Goal: Information Seeking & Learning: Learn about a topic

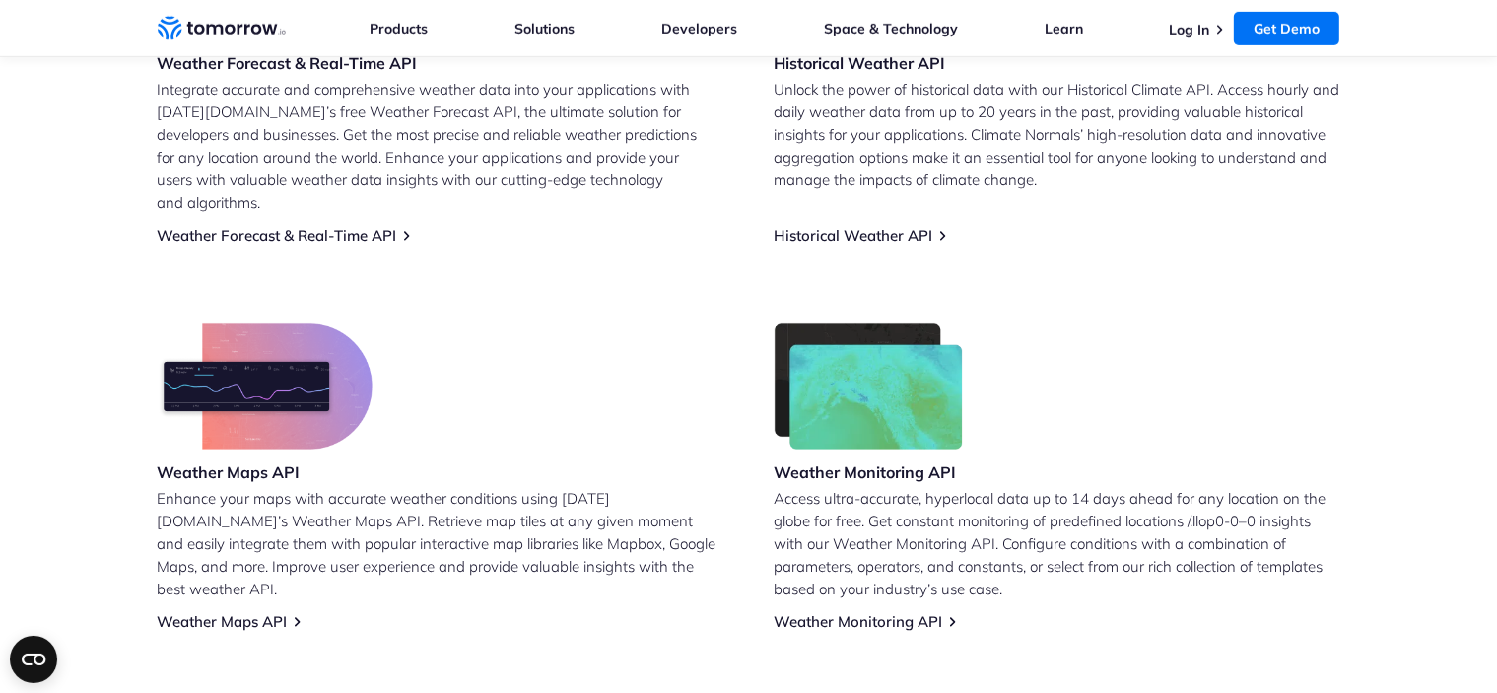
scroll to position [1042, 0]
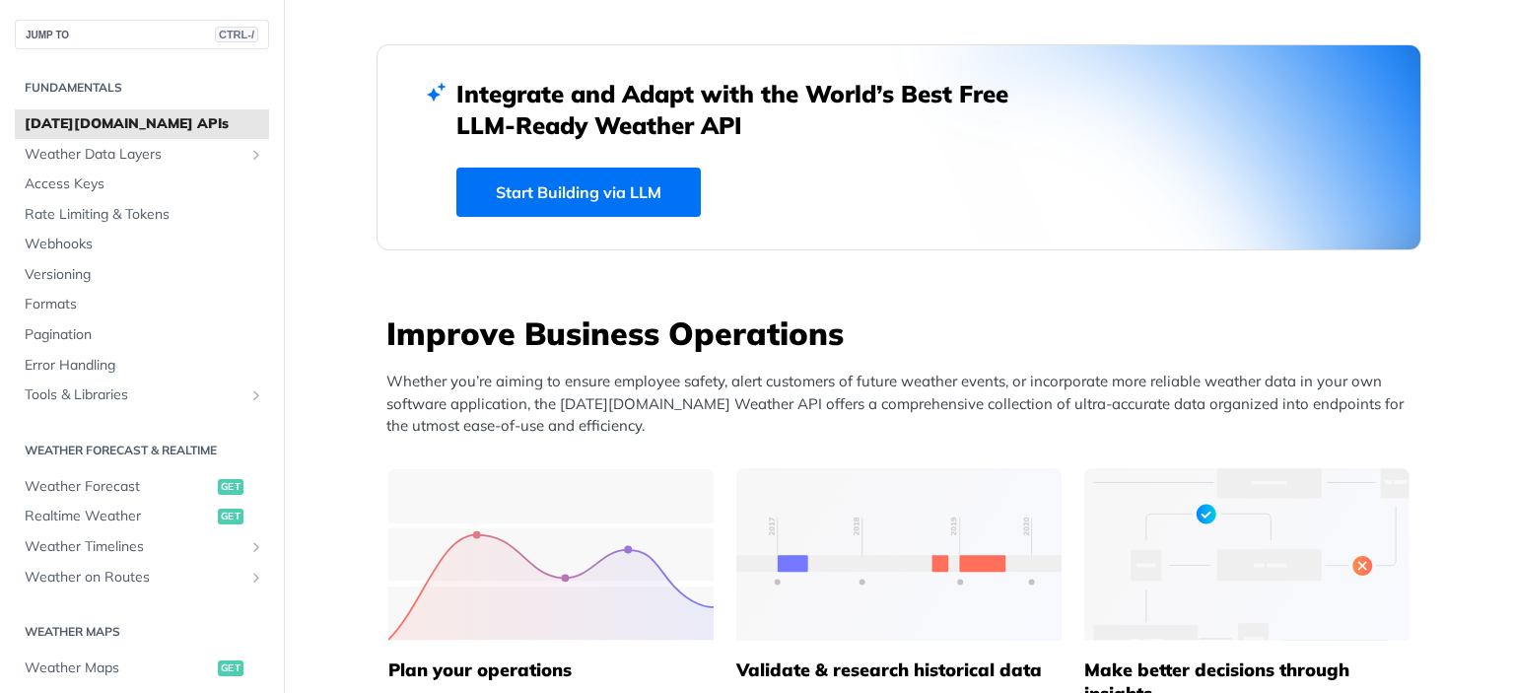
scroll to position [591, 0]
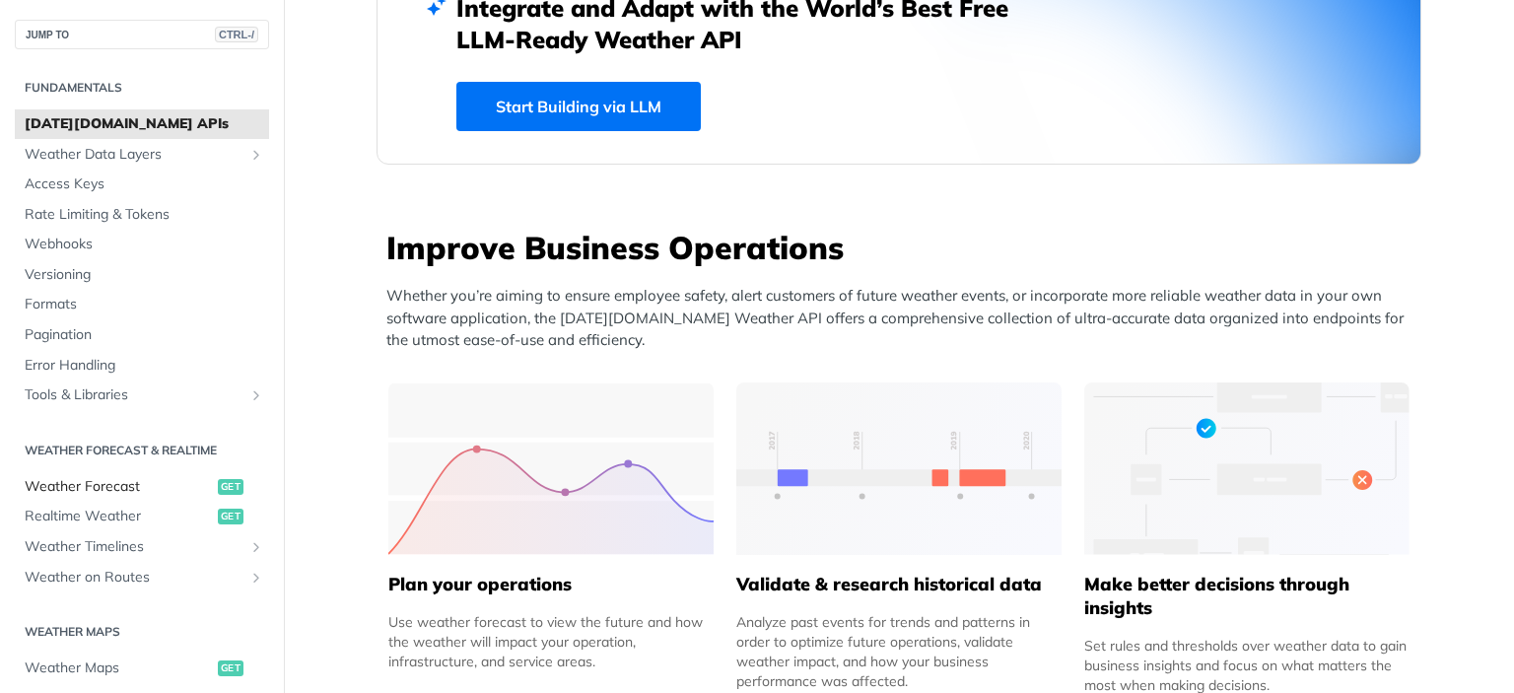
click at [90, 488] on span "Weather Forecast" at bounding box center [119, 487] width 188 height 20
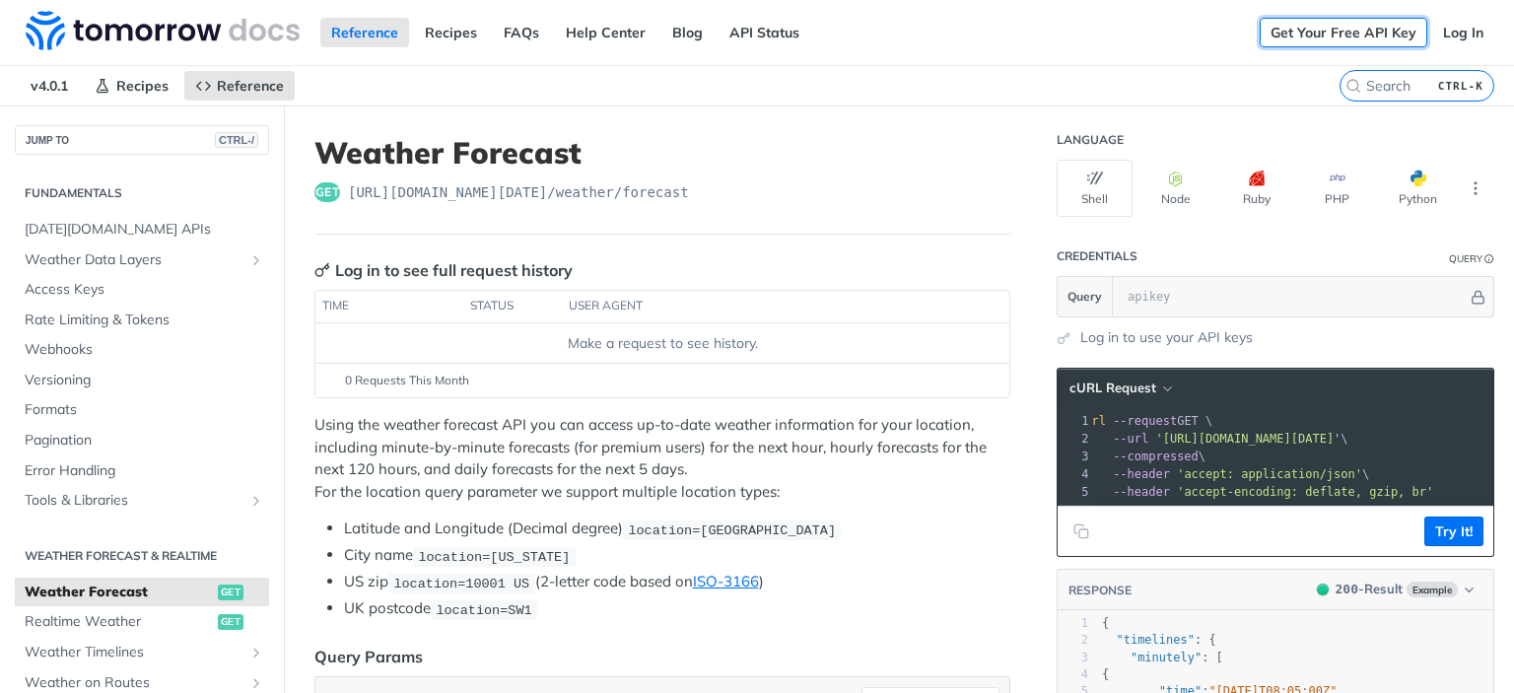
click at [1352, 34] on link "Get Your Free API Key" at bounding box center [1344, 33] width 168 height 30
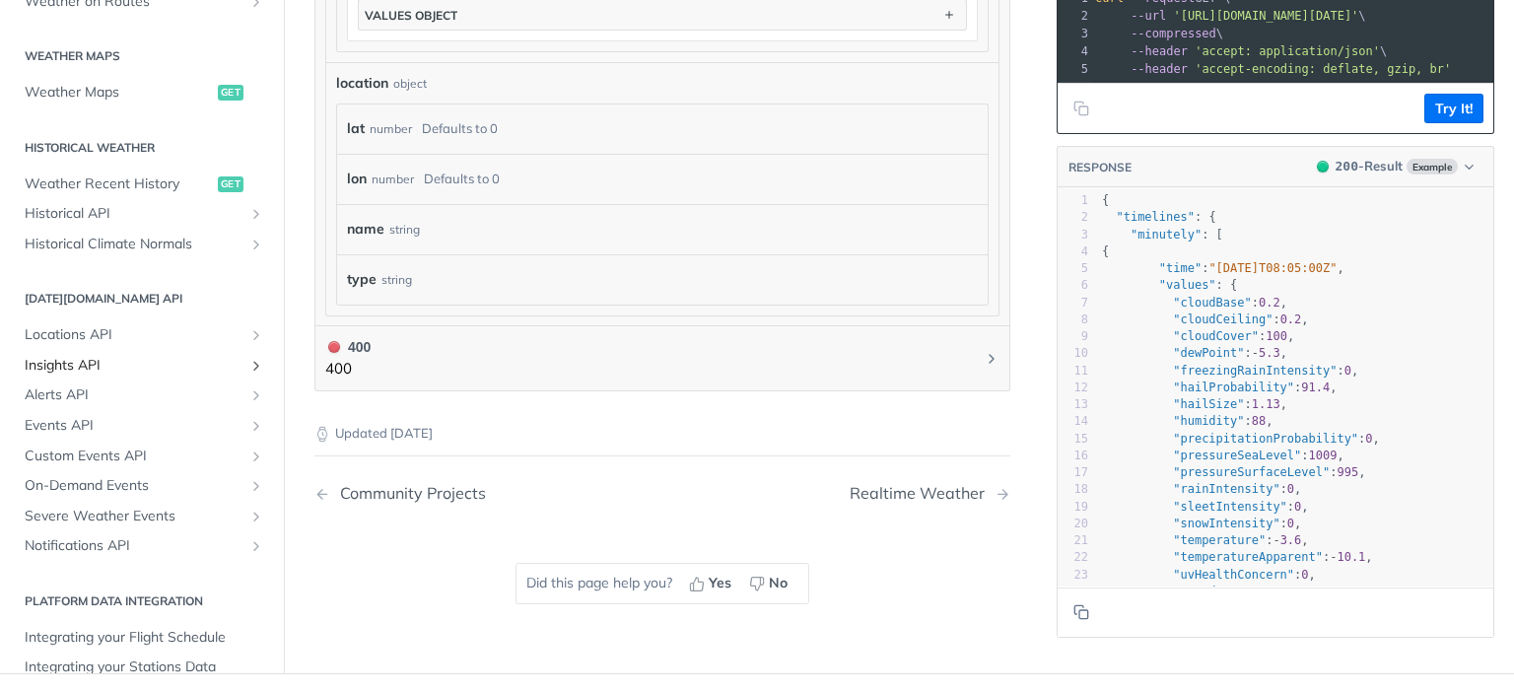
scroll to position [591, 0]
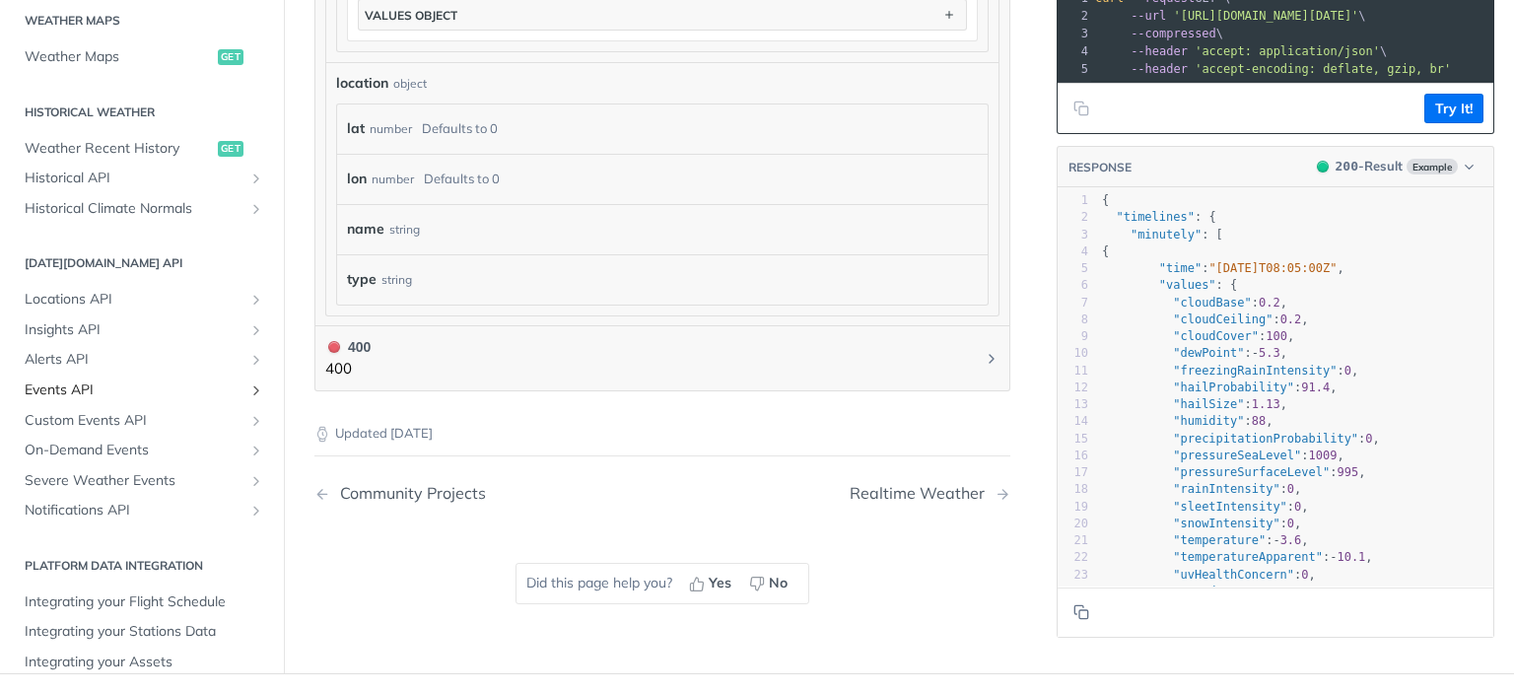
click at [248, 382] on icon "Show subpages for Events API" at bounding box center [256, 390] width 16 height 16
click at [248, 352] on icon "Show subpages for Alerts API" at bounding box center [256, 360] width 16 height 16
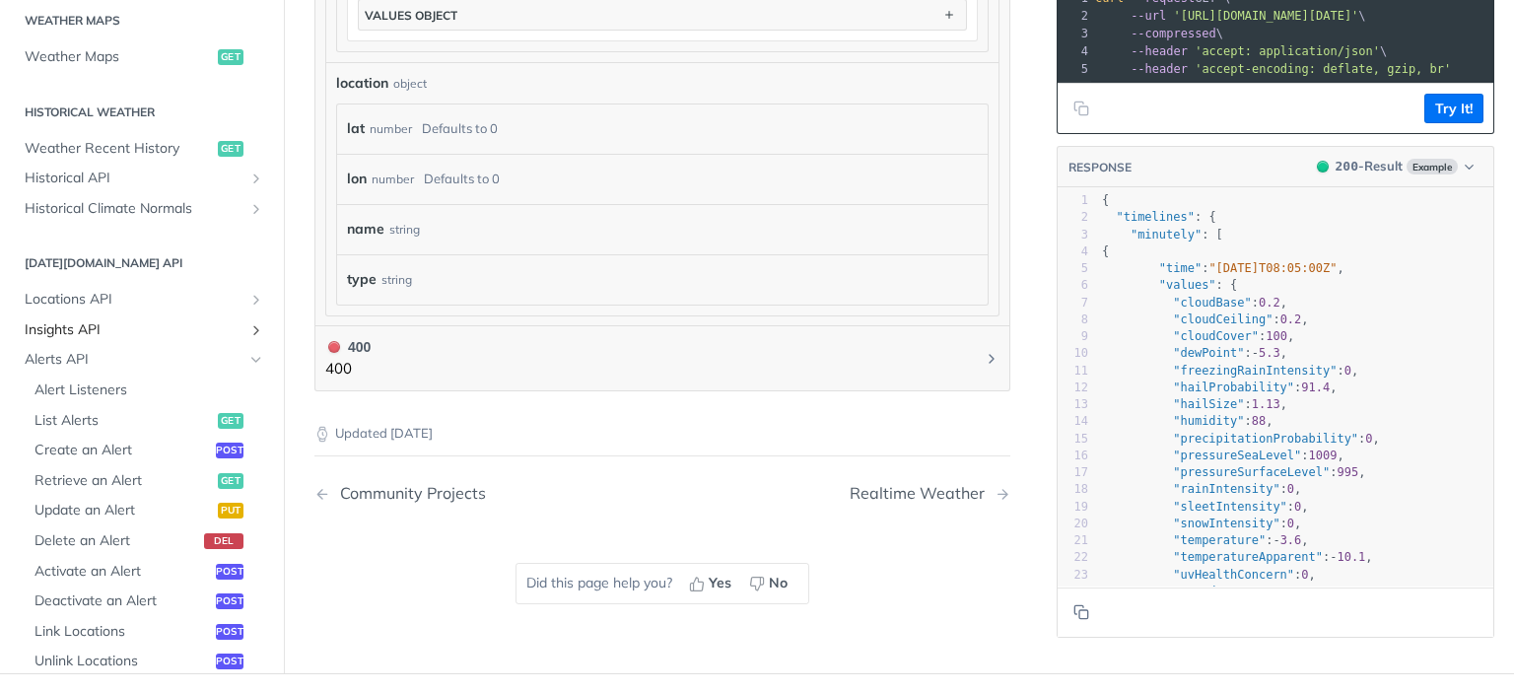
click at [248, 321] on icon "Show subpages for Insights API" at bounding box center [256, 329] width 16 height 16
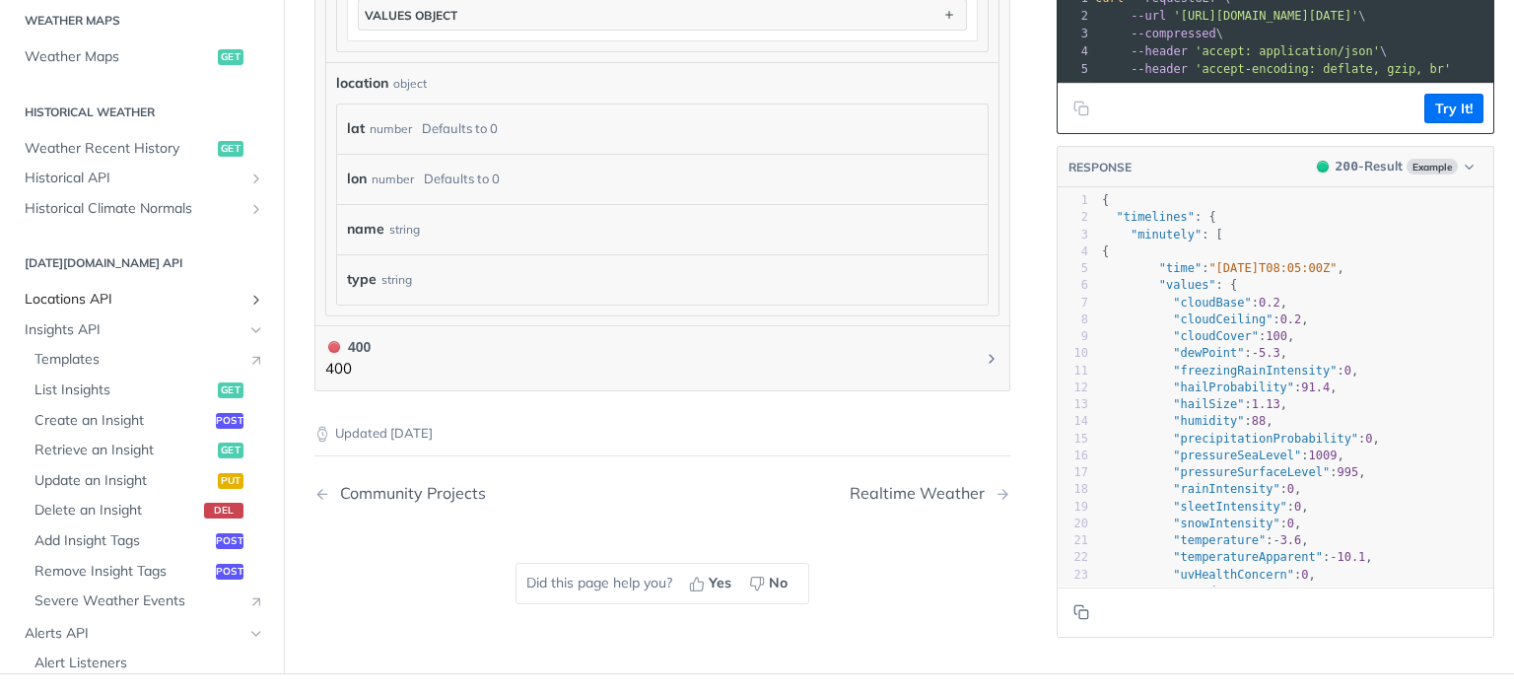
click at [248, 292] on icon "Show subpages for Locations API" at bounding box center [256, 300] width 16 height 16
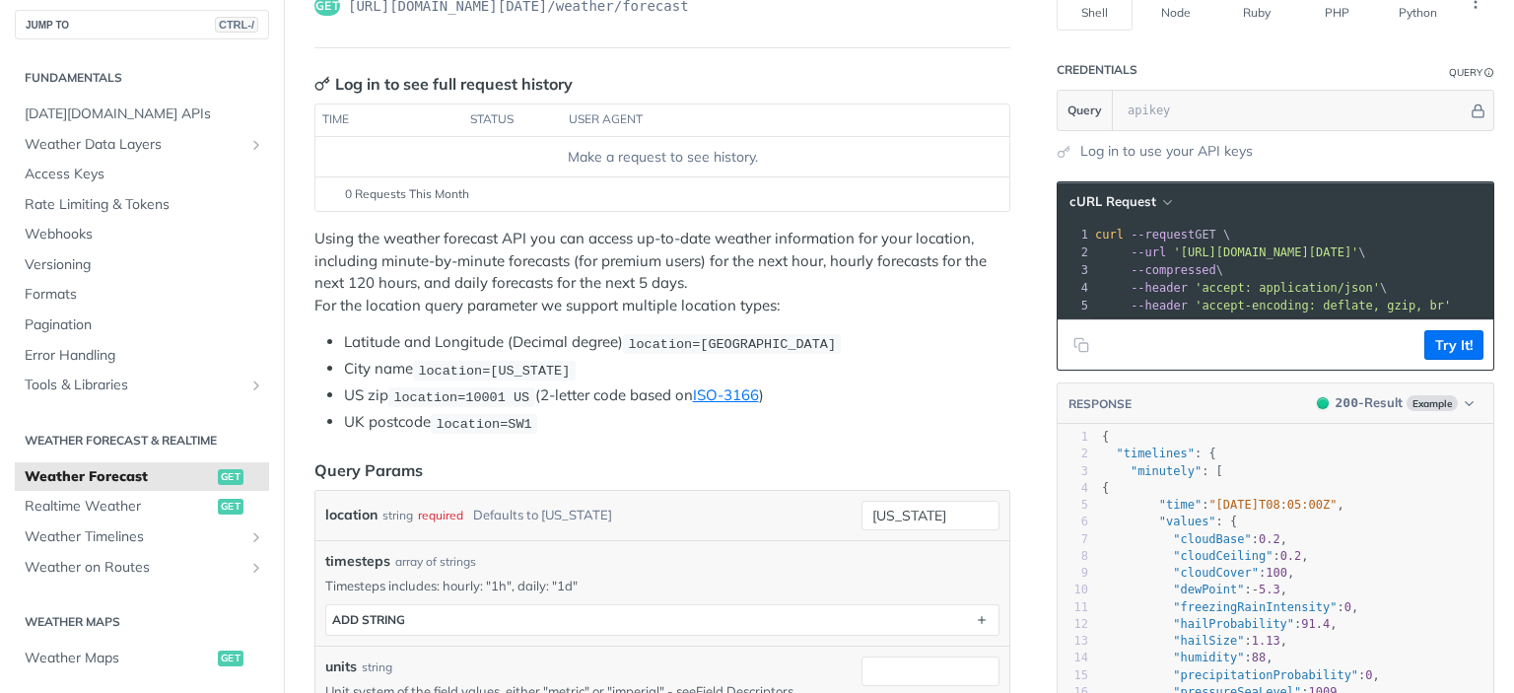
scroll to position [0, 0]
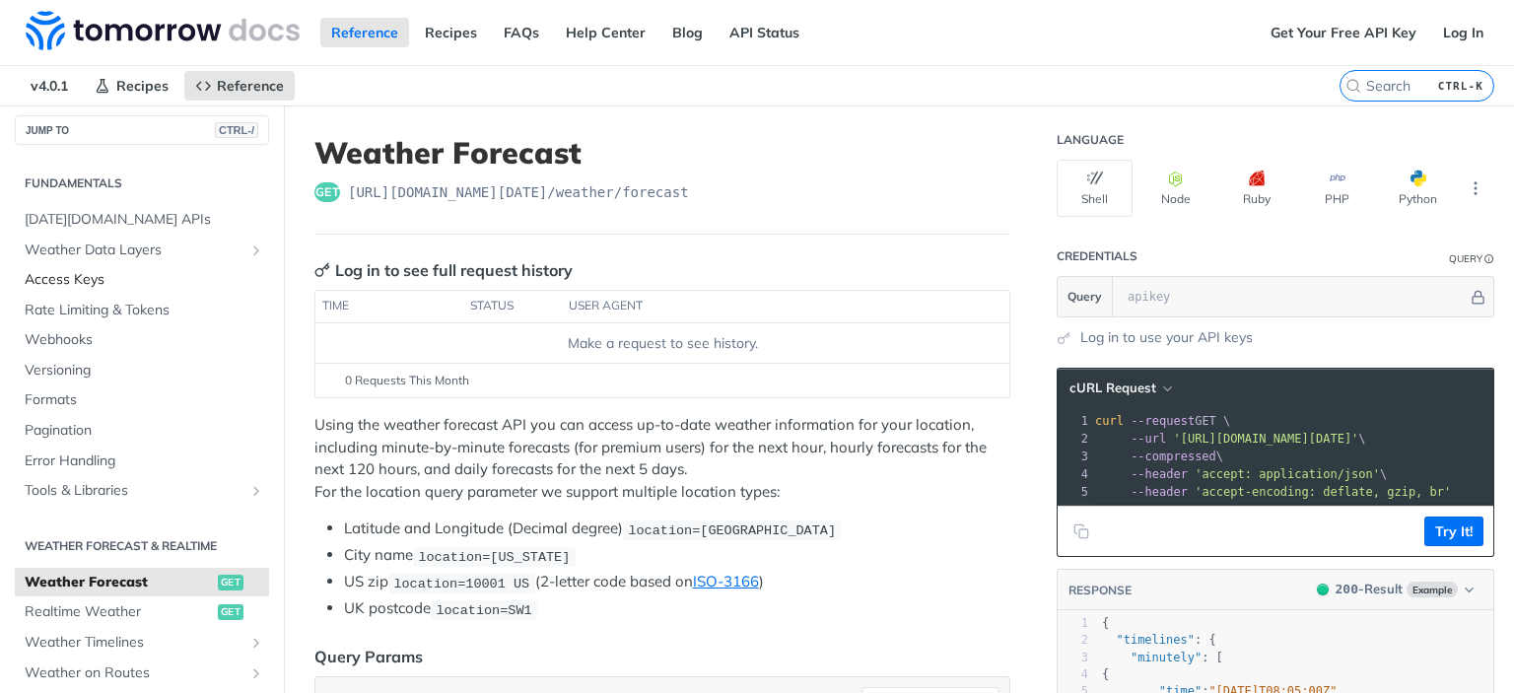
click at [72, 271] on span "Access Keys" at bounding box center [145, 280] width 240 height 20
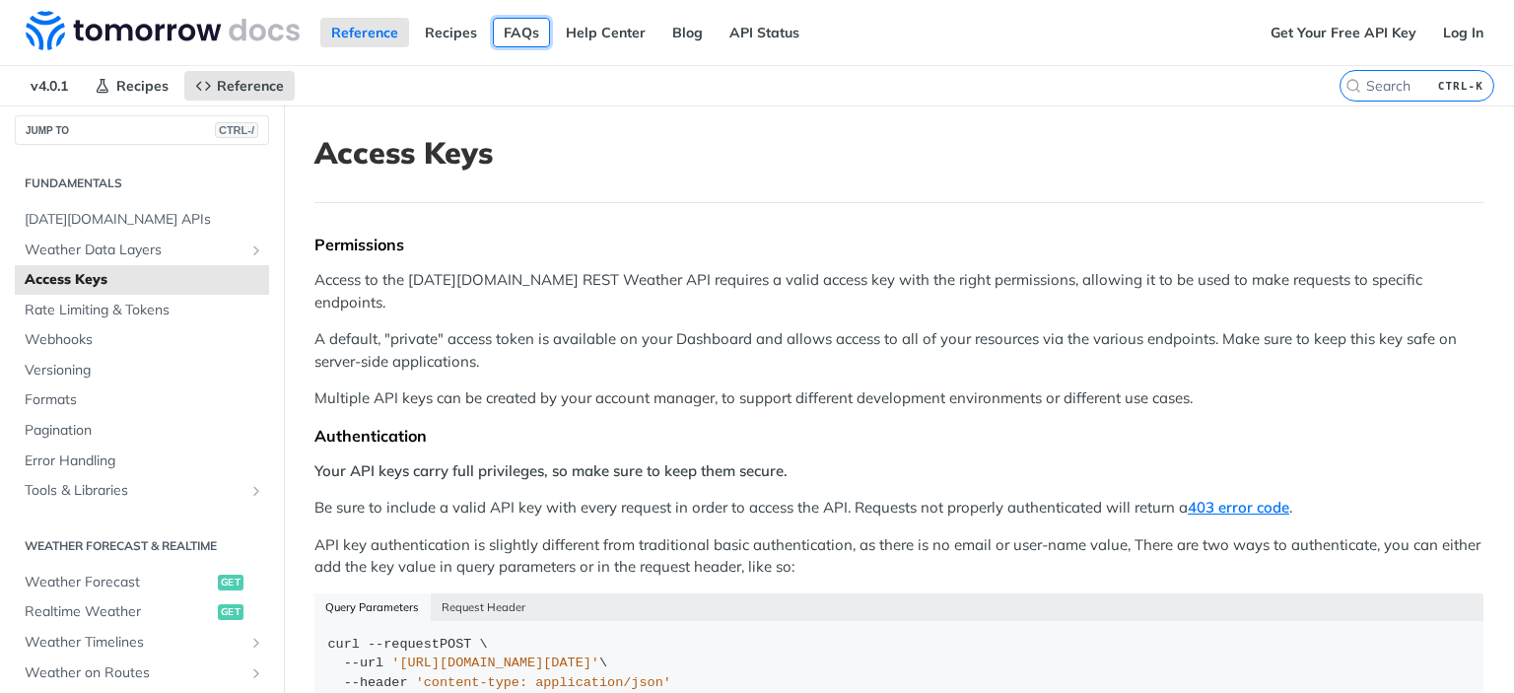
click at [515, 36] on link "FAQs" at bounding box center [521, 33] width 57 height 30
